Goal: Task Accomplishment & Management: Complete application form

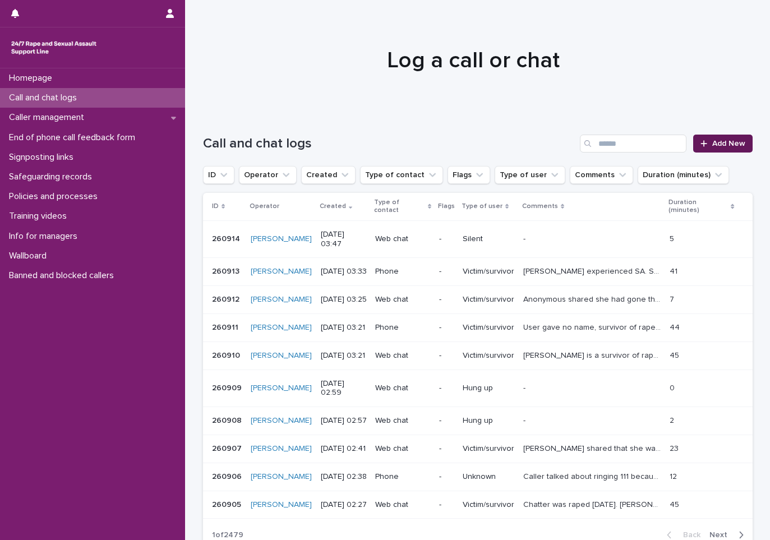
click at [699, 139] on link "Add New" at bounding box center [722, 144] width 59 height 18
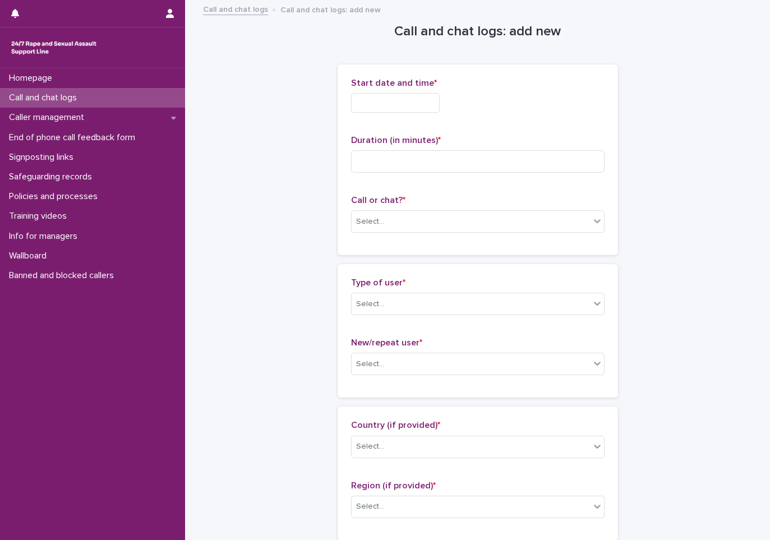
click at [400, 104] on input "text" at bounding box center [395, 103] width 89 height 20
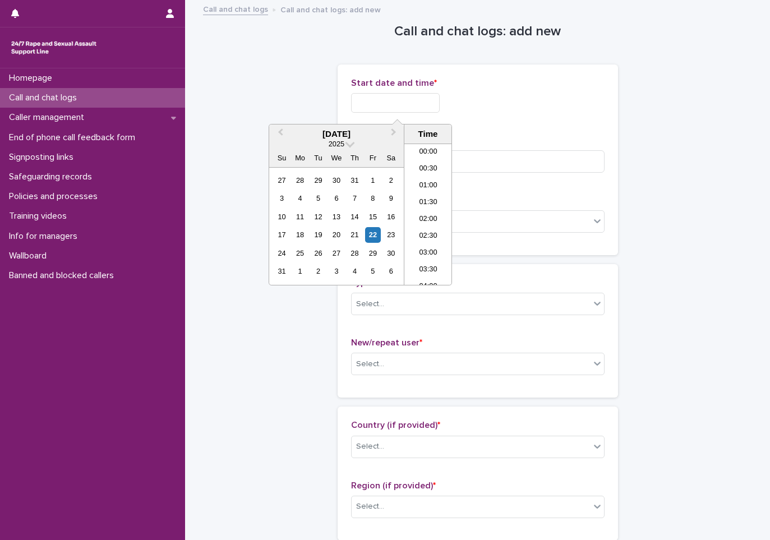
scroll to position [73, 0]
click at [437, 213] on li "04:00" at bounding box center [428, 214] width 48 height 17
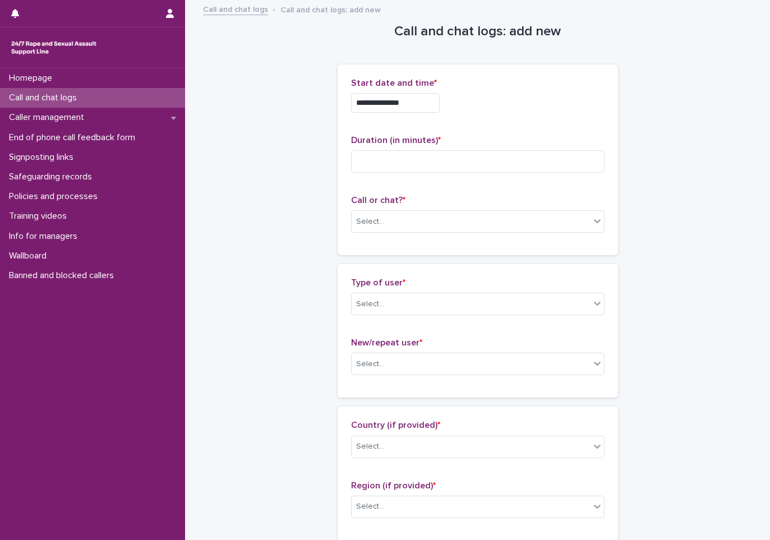
click at [435, 109] on input "**********" at bounding box center [395, 103] width 89 height 20
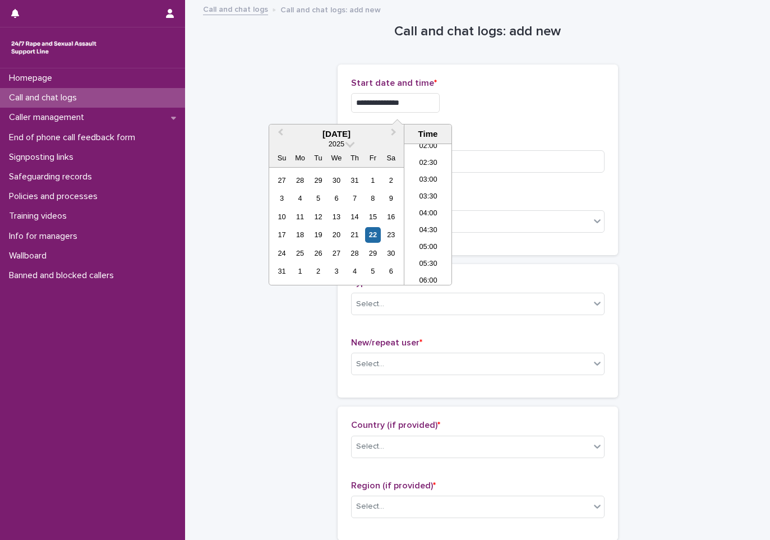
type input "**********"
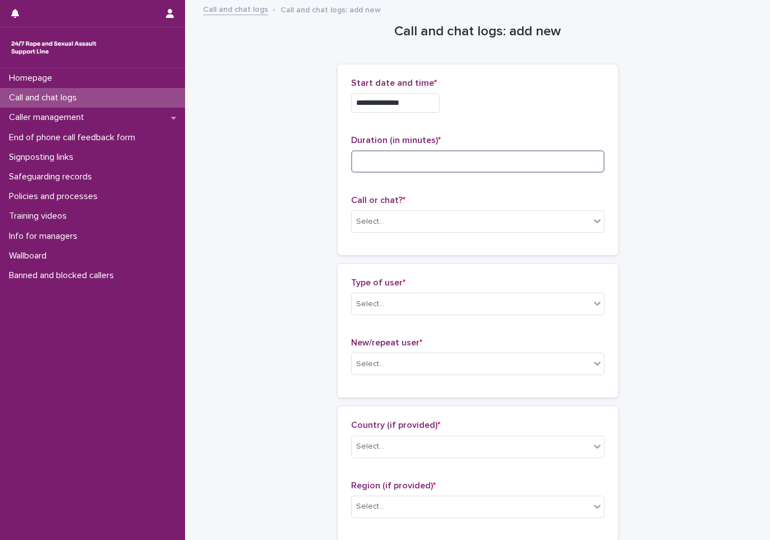
click at [414, 169] on input at bounding box center [478, 161] width 254 height 22
type input "**"
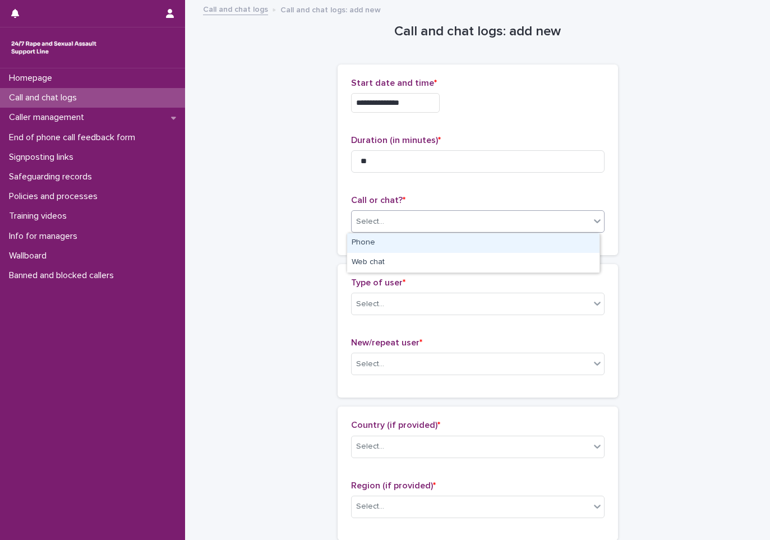
click at [407, 223] on div "Select..." at bounding box center [471, 222] width 238 height 19
click at [403, 247] on div "Phone" at bounding box center [473, 243] width 252 height 20
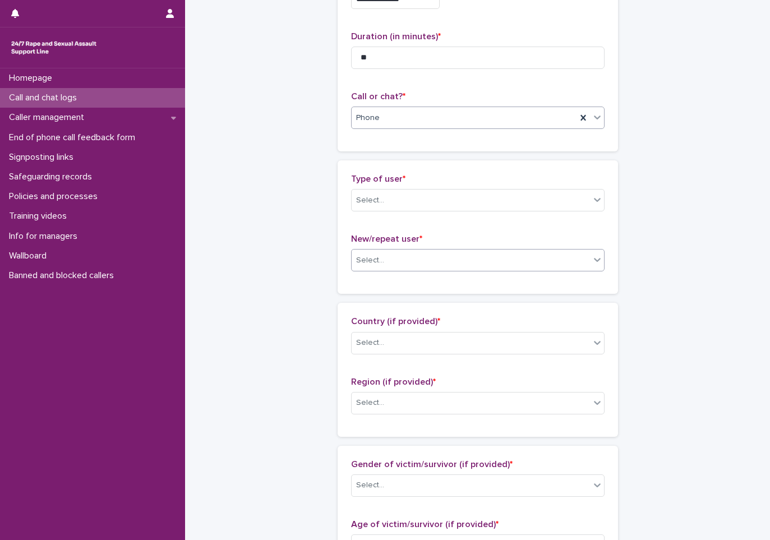
scroll to position [112, 0]
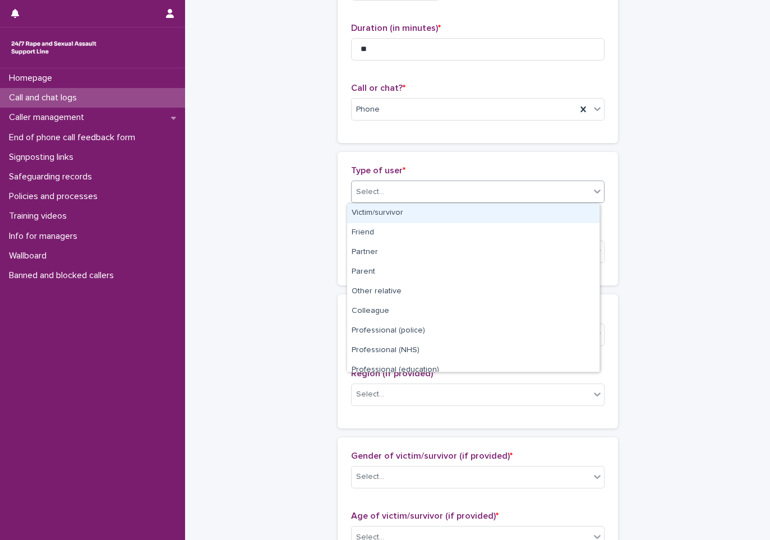
click at [432, 194] on div "Select..." at bounding box center [471, 192] width 238 height 19
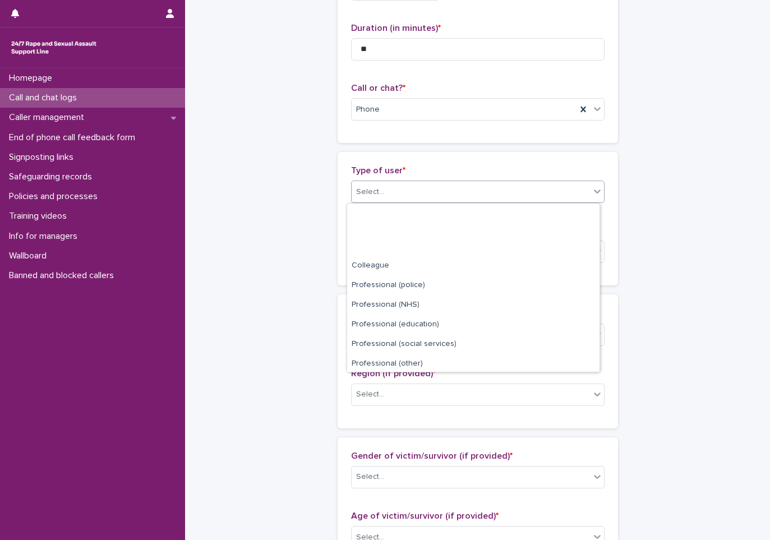
scroll to position [126, 0]
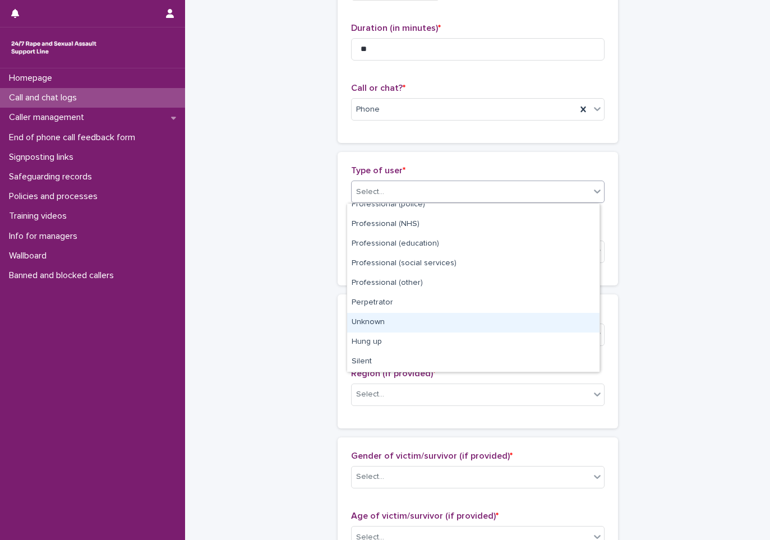
click at [409, 324] on div "Unknown" at bounding box center [473, 323] width 252 height 20
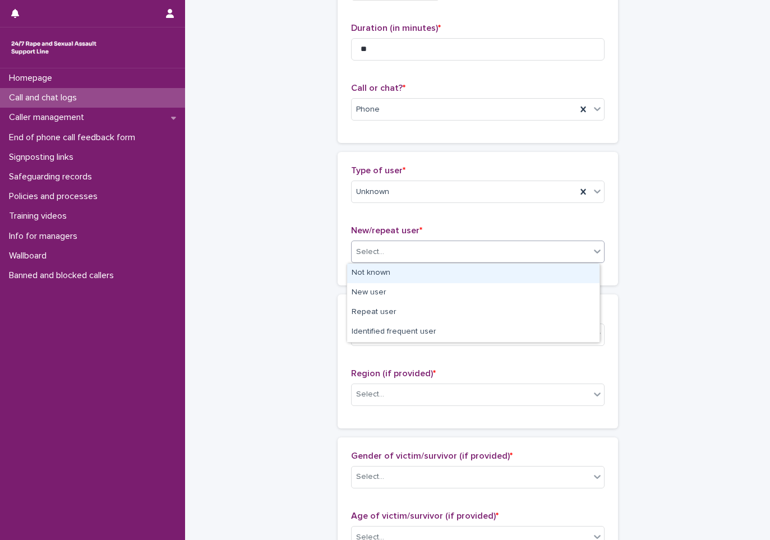
click at [435, 250] on div "Select..." at bounding box center [471, 252] width 238 height 19
click at [417, 273] on div "Not known" at bounding box center [473, 274] width 252 height 20
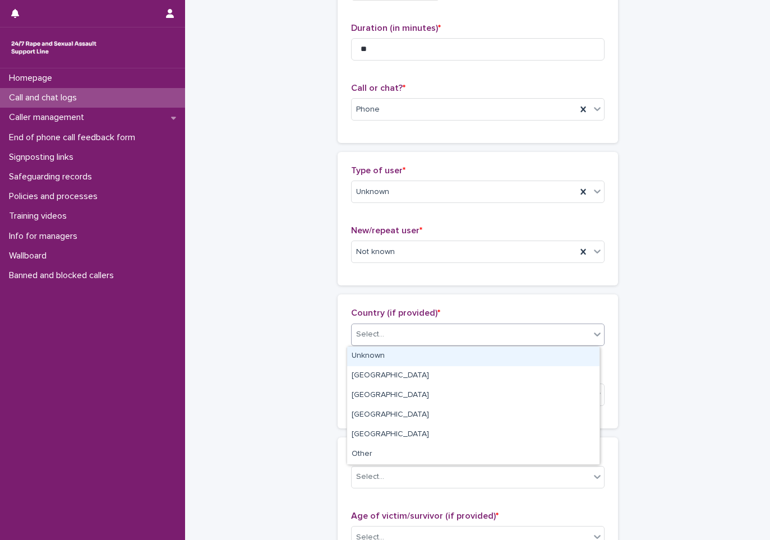
click at [399, 331] on div "Select..." at bounding box center [471, 334] width 238 height 19
click at [402, 354] on div "Unknown" at bounding box center [473, 357] width 252 height 20
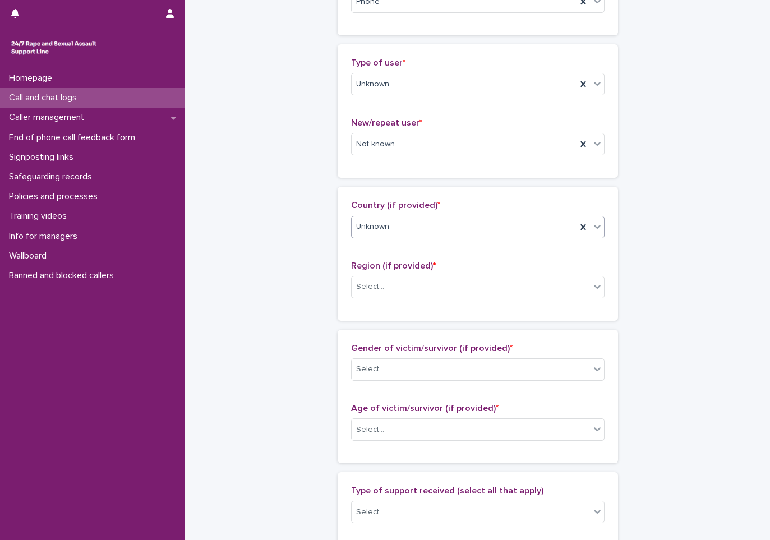
scroll to position [224, 0]
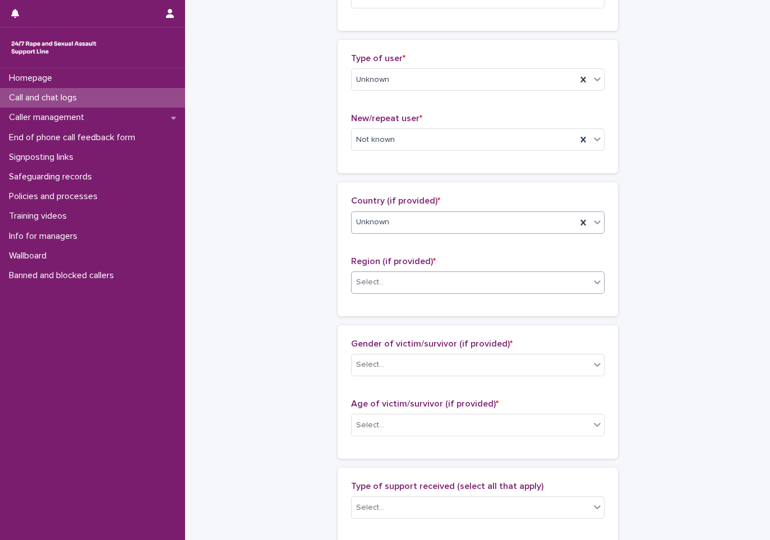
click at [416, 278] on div "Select..." at bounding box center [471, 282] width 238 height 19
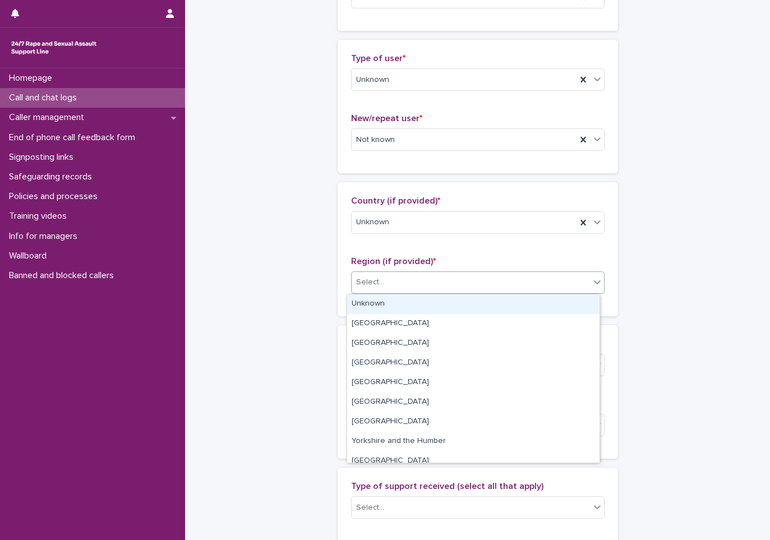
click at [393, 307] on div "Unknown" at bounding box center [473, 304] width 252 height 20
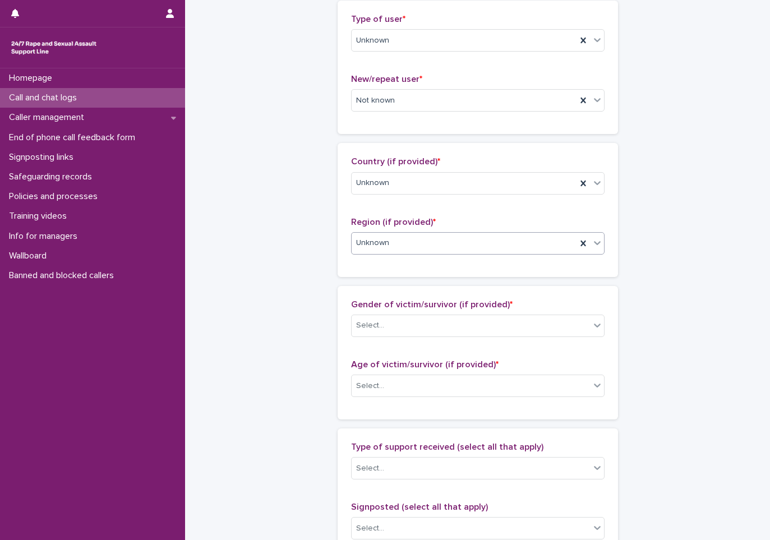
scroll to position [280, 0]
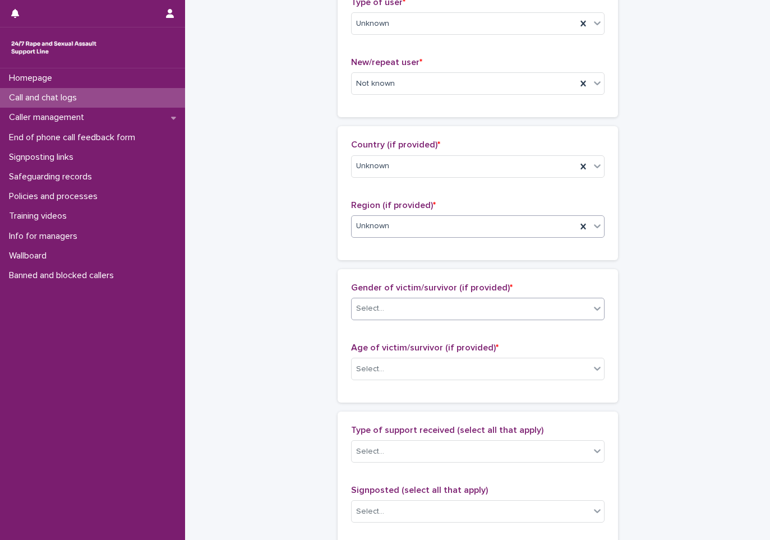
click at [432, 299] on div "Select..." at bounding box center [471, 308] width 238 height 19
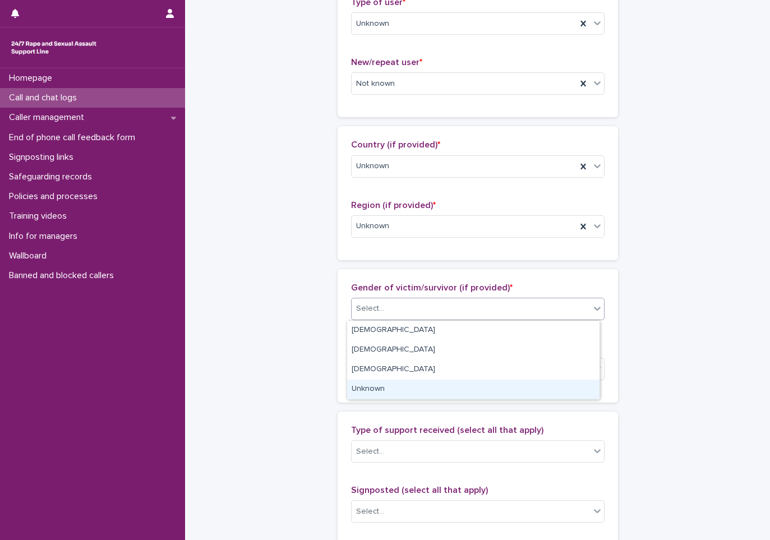
click at [366, 385] on div "Unknown" at bounding box center [473, 390] width 252 height 20
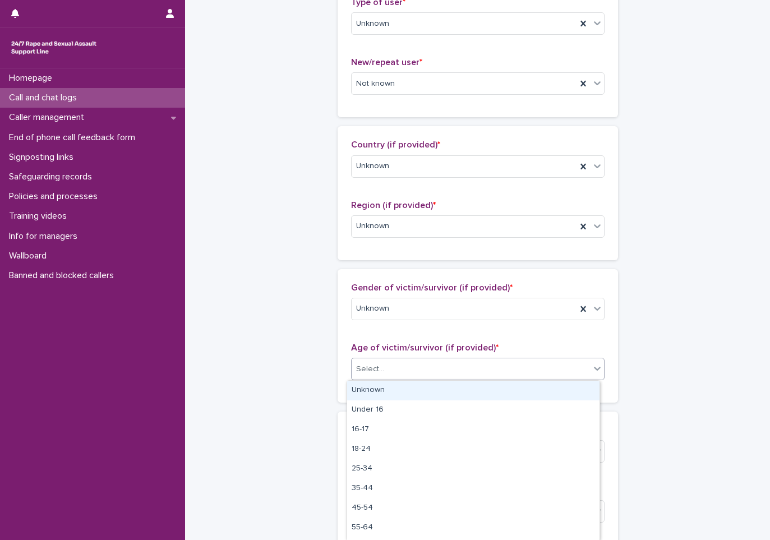
click at [385, 374] on input "text" at bounding box center [385, 370] width 1 height 10
click at [380, 388] on div "Unknown" at bounding box center [473, 391] width 252 height 20
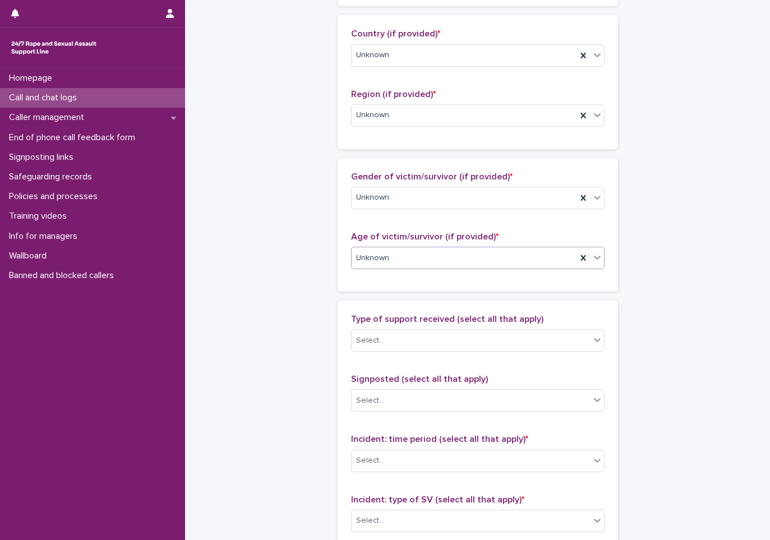
scroll to position [393, 0]
click at [405, 344] on div "Select..." at bounding box center [471, 339] width 238 height 19
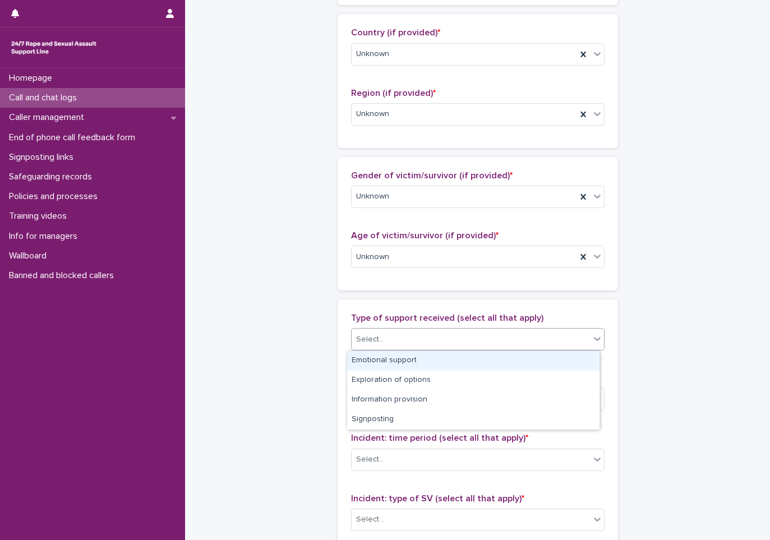
click at [379, 361] on div "Emotional support" at bounding box center [473, 361] width 252 height 20
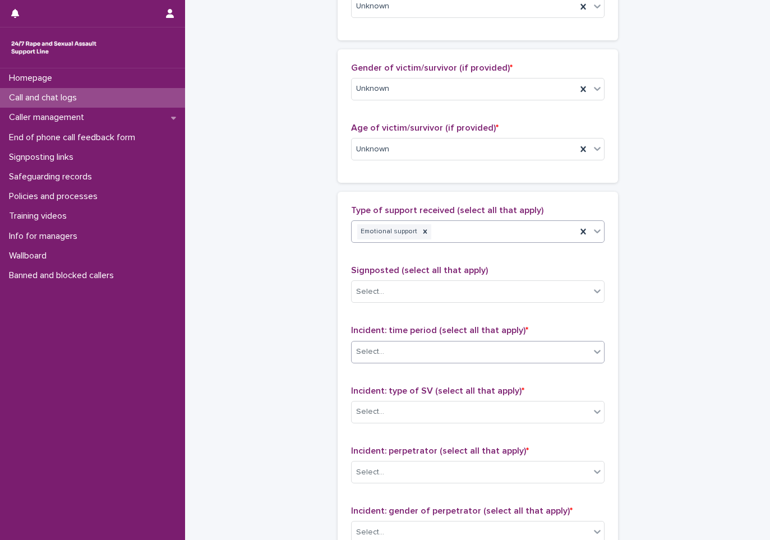
scroll to position [505, 0]
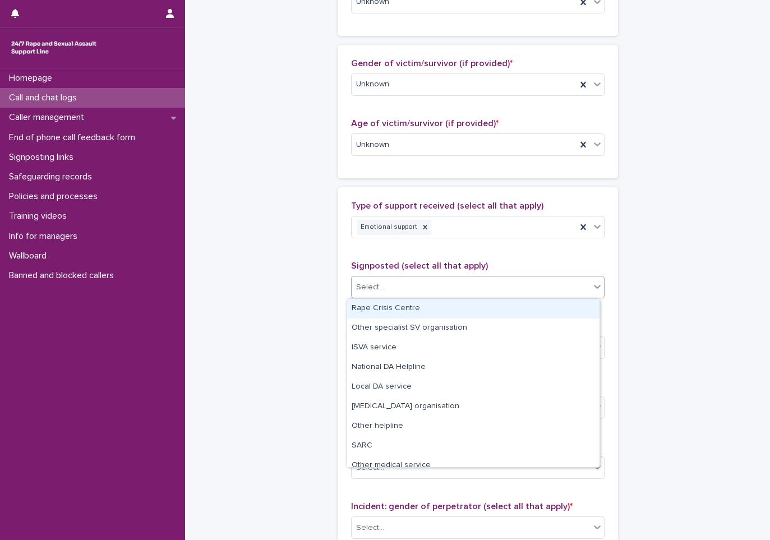
click at [432, 288] on div "Select..." at bounding box center [471, 287] width 238 height 19
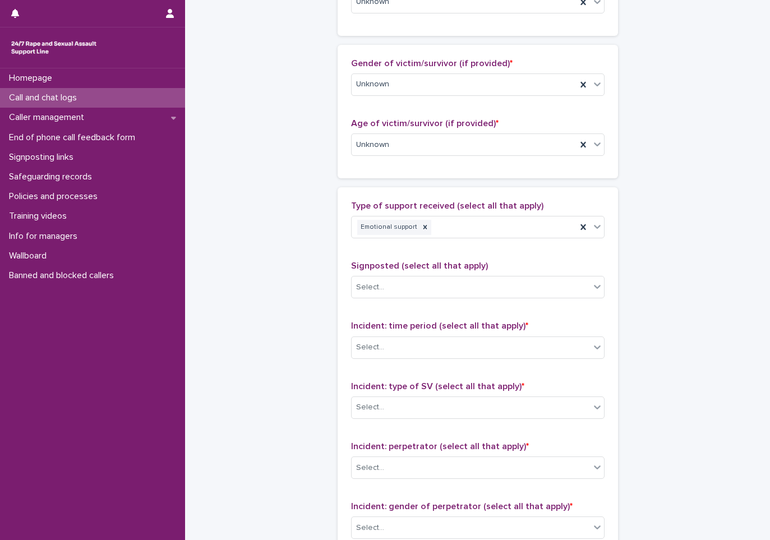
click at [329, 388] on div "**********" at bounding box center [478, 103] width 550 height 1214
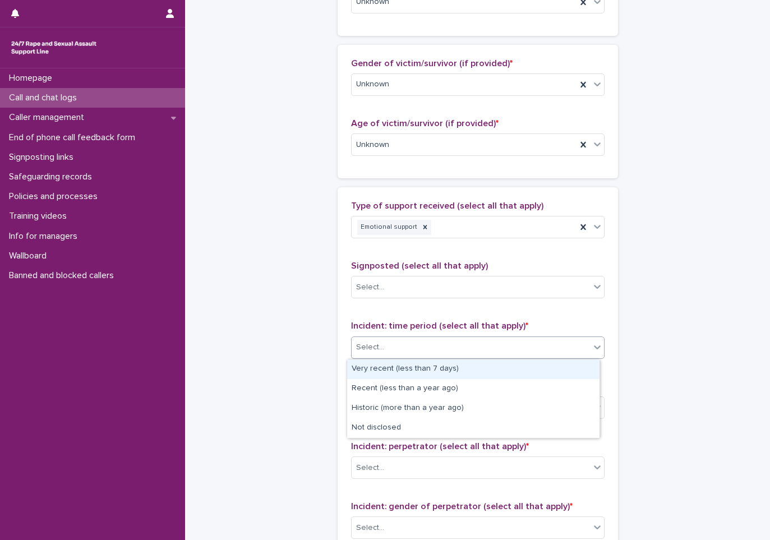
click at [399, 347] on div "Select..." at bounding box center [471, 347] width 238 height 19
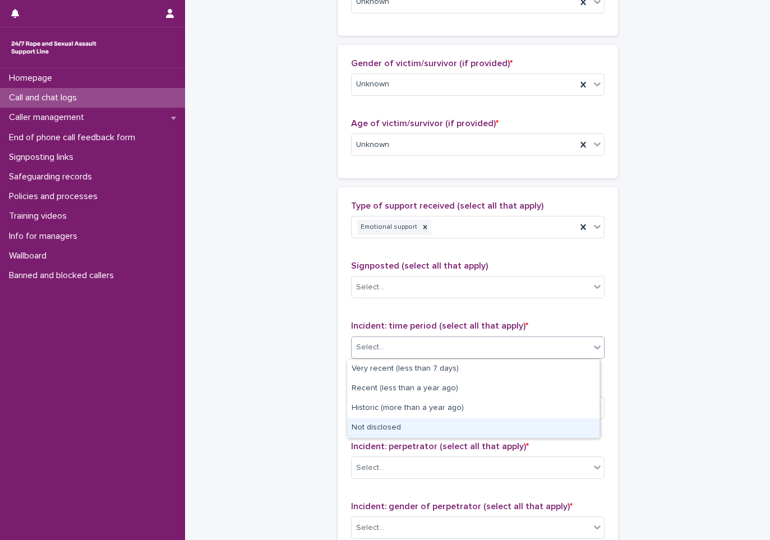
click at [423, 437] on div "Not disclosed" at bounding box center [473, 428] width 252 height 20
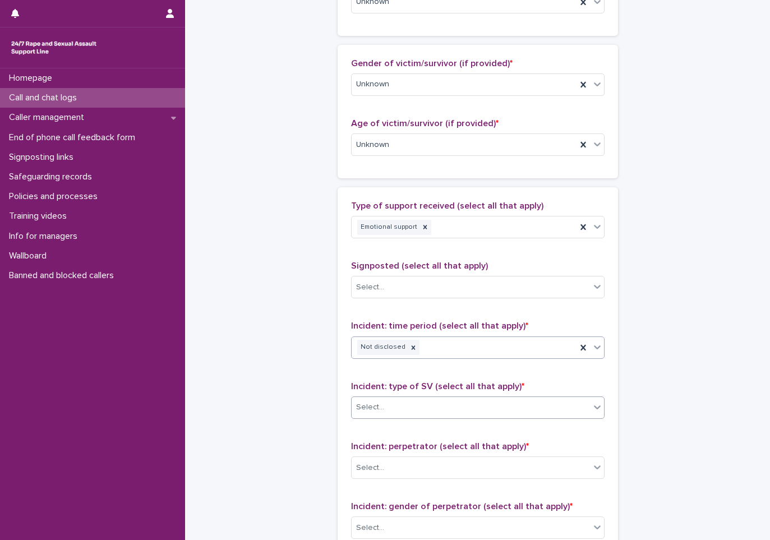
click at [440, 404] on div "Select..." at bounding box center [471, 407] width 238 height 19
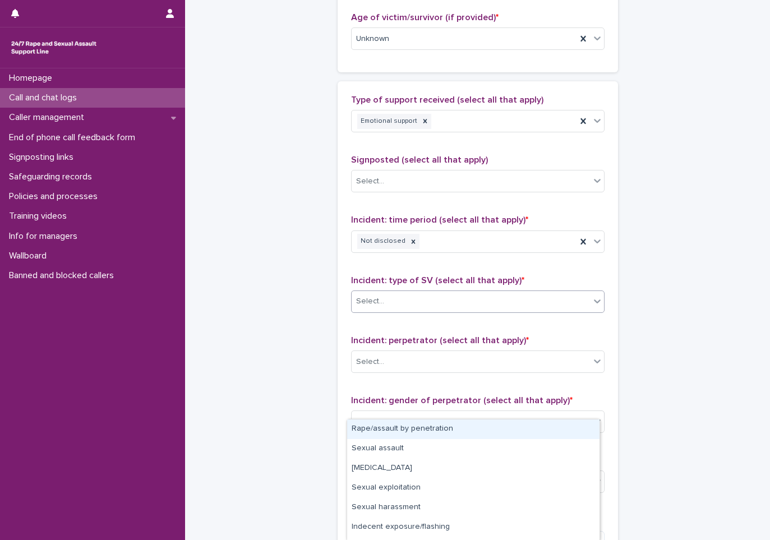
scroll to position [617, 0]
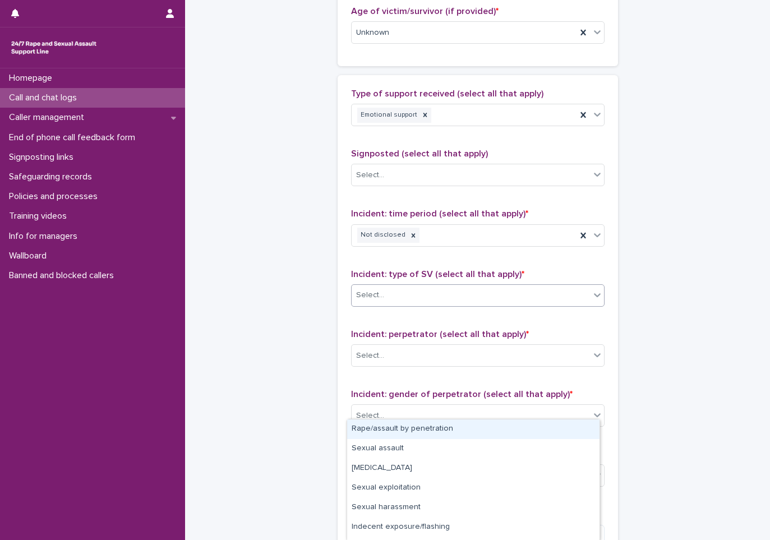
click at [510, 305] on div "Select..." at bounding box center [471, 295] width 238 height 19
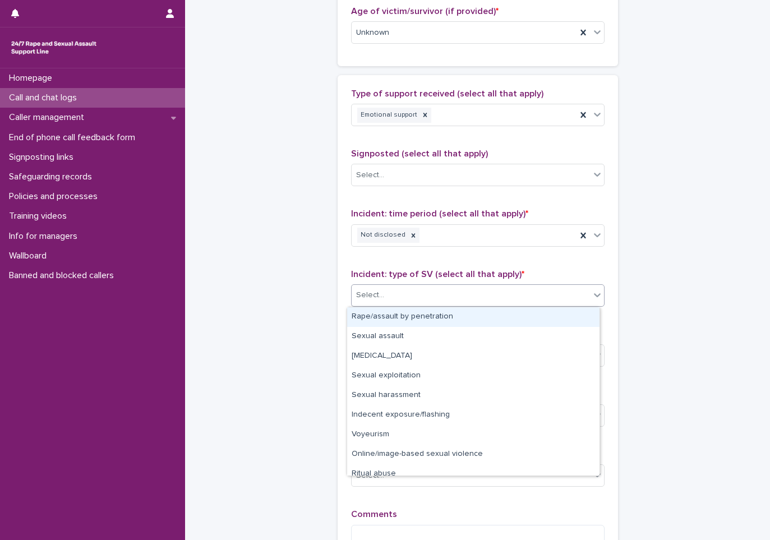
click at [510, 305] on div "Select..." at bounding box center [471, 295] width 238 height 19
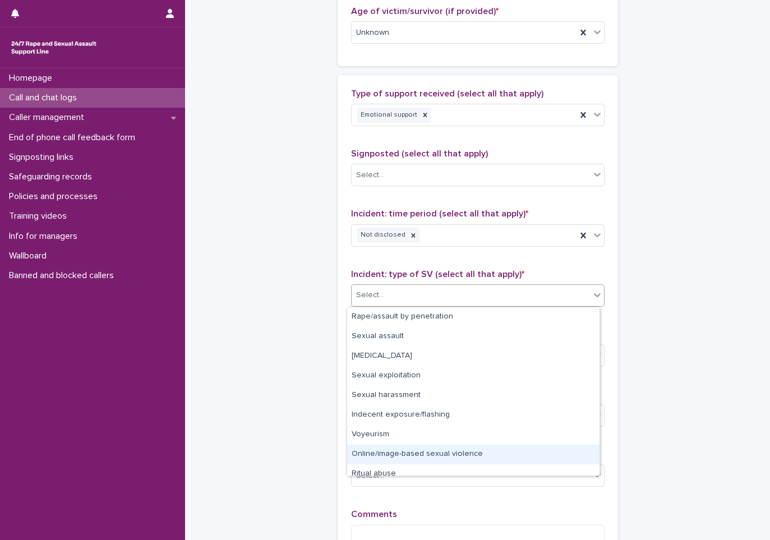
scroll to position [28, 0]
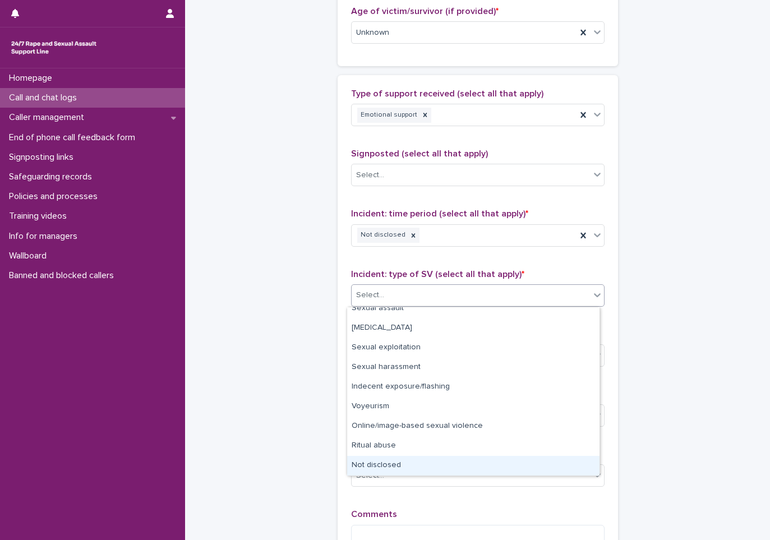
click at [397, 461] on div "Not disclosed" at bounding box center [473, 466] width 252 height 20
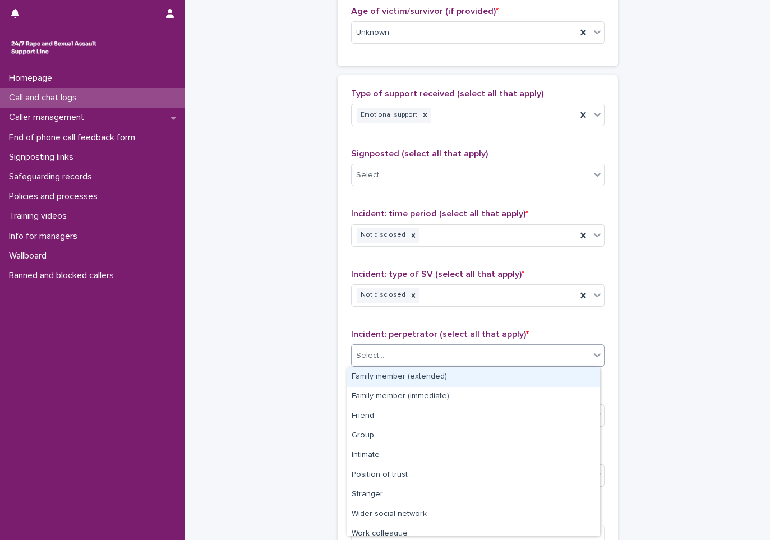
click at [418, 351] on div "Select..." at bounding box center [471, 356] width 238 height 19
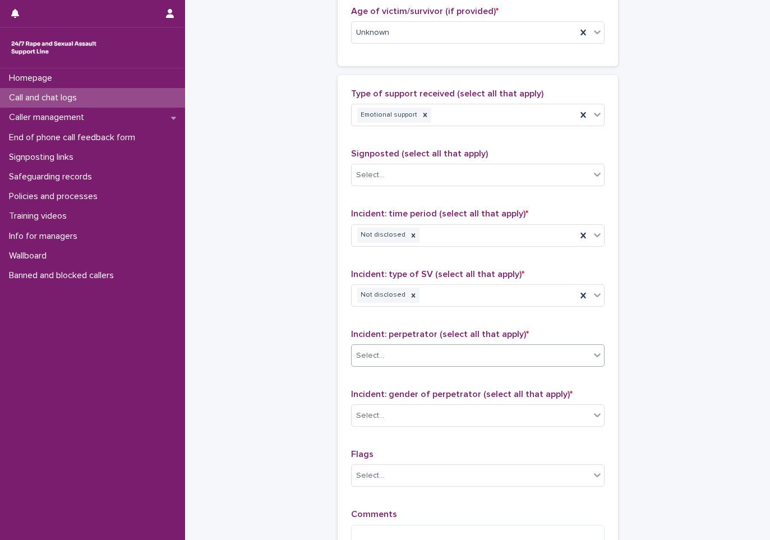
click at [435, 347] on div "Select..." at bounding box center [471, 356] width 238 height 19
click at [434, 352] on div "Select..." at bounding box center [471, 356] width 238 height 19
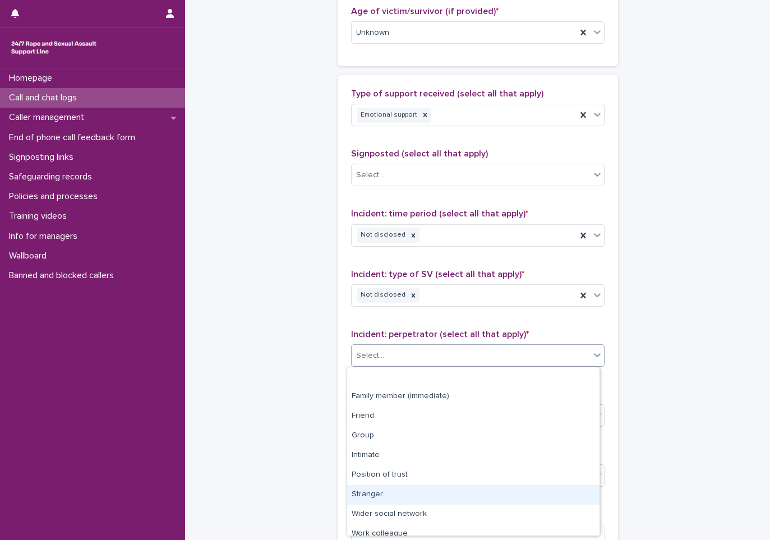
scroll to position [48, 0]
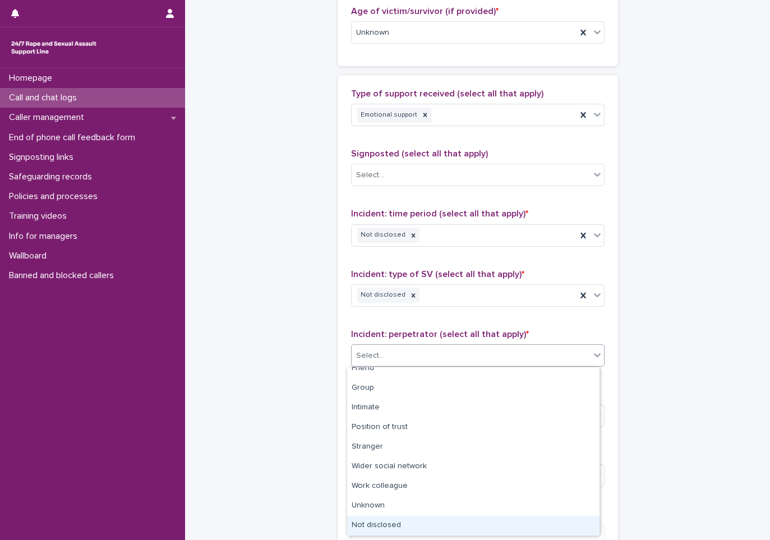
click at [391, 518] on div "Not disclosed" at bounding box center [473, 526] width 252 height 20
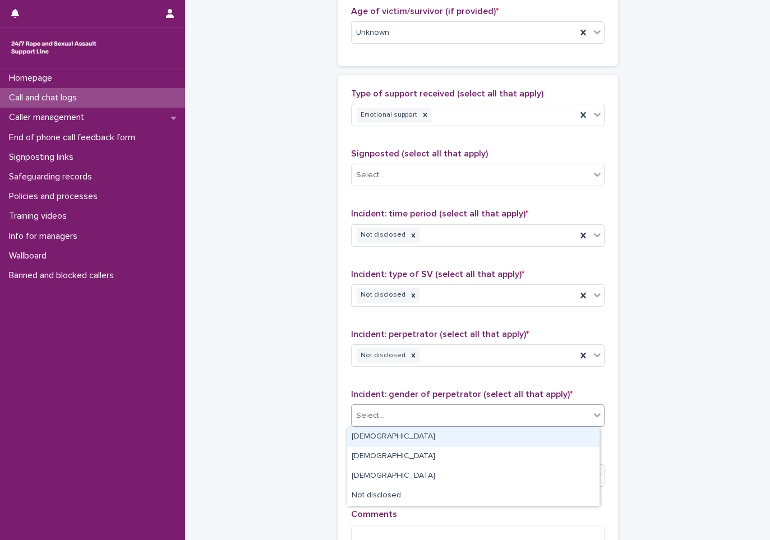
click at [423, 421] on div "Select..." at bounding box center [471, 416] width 238 height 19
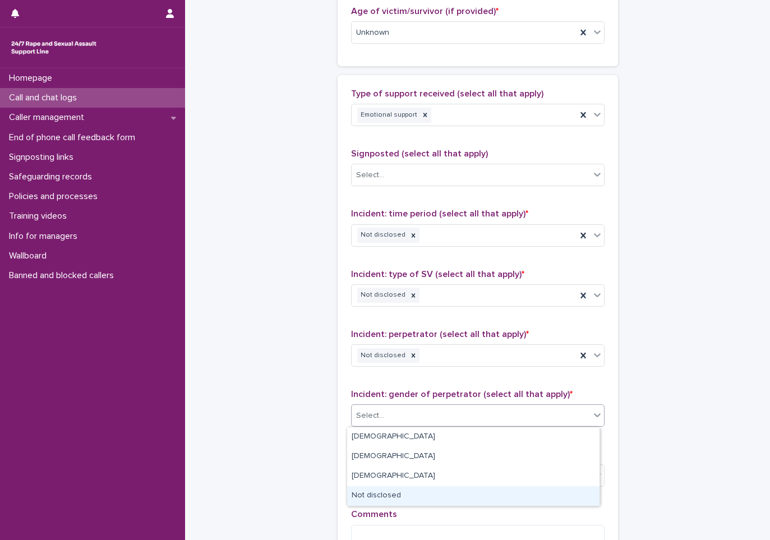
click at [397, 499] on div "Not disclosed" at bounding box center [473, 496] width 252 height 20
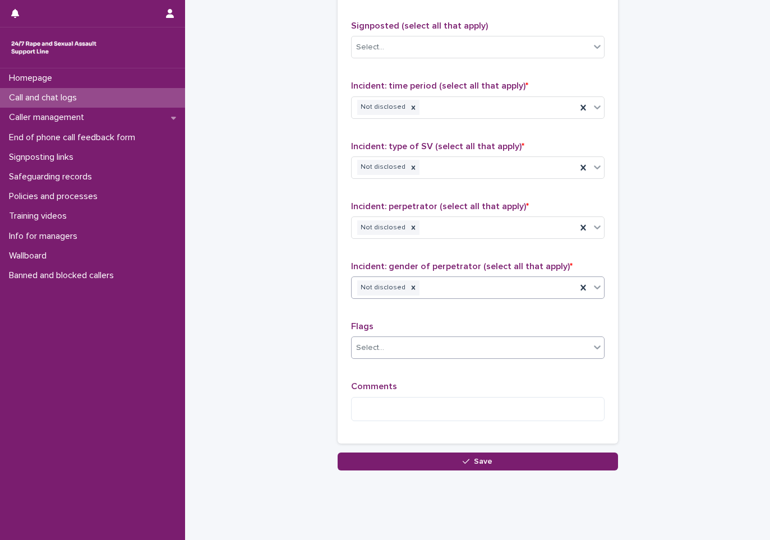
scroll to position [763, 0]
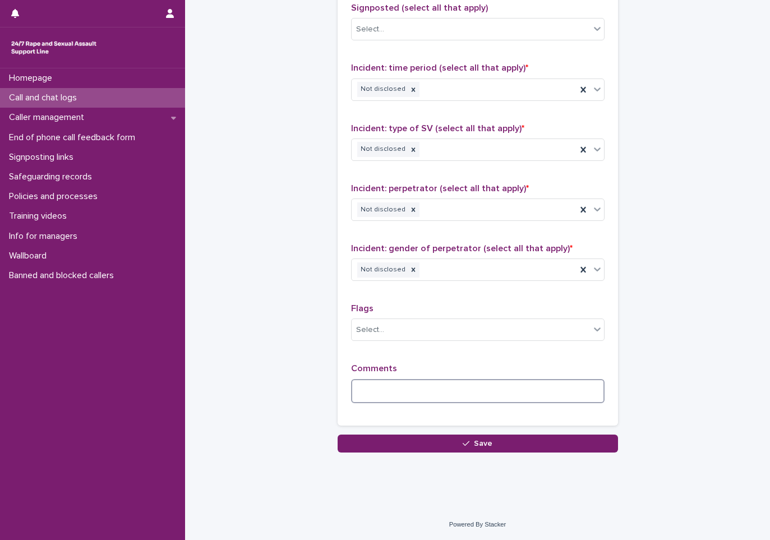
click at [400, 386] on textarea at bounding box center [478, 391] width 254 height 24
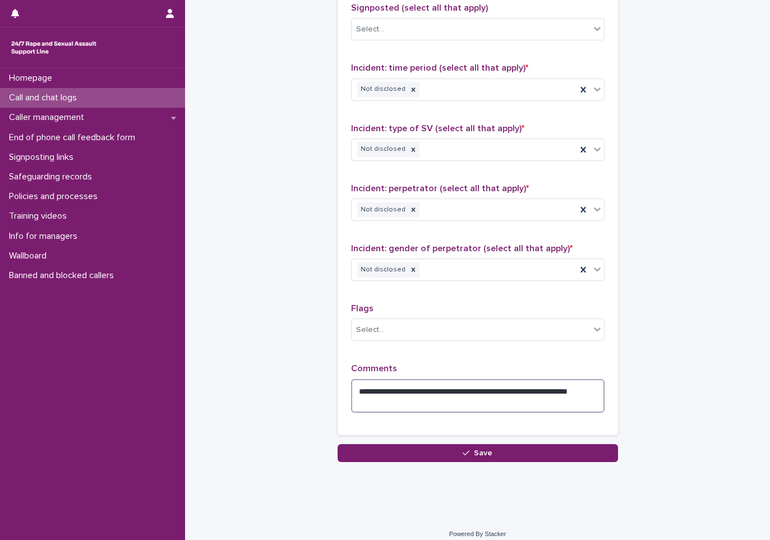
click at [400, 404] on textarea "**********" at bounding box center [478, 396] width 254 height 34
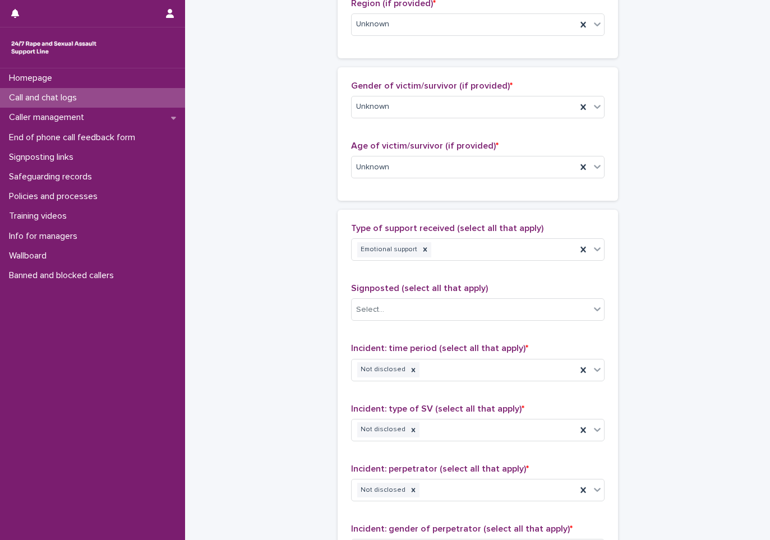
scroll to position [772, 0]
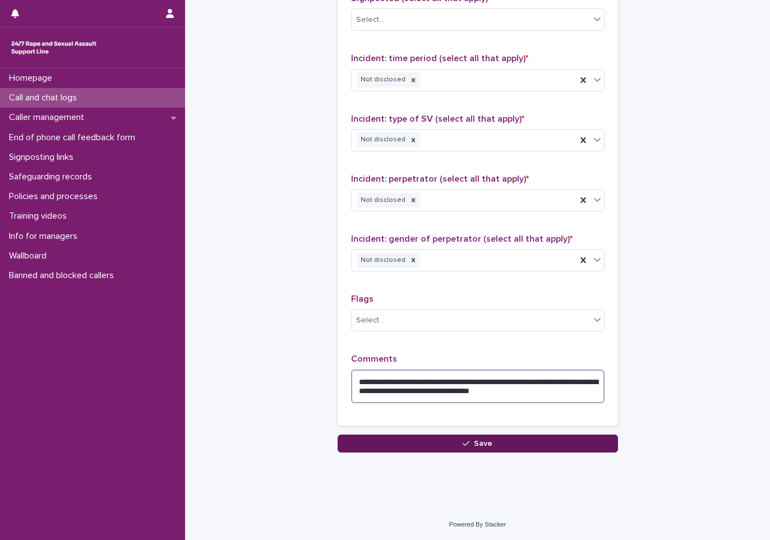
type textarea "**********"
click at [452, 445] on button "Save" at bounding box center [478, 444] width 280 height 18
